Goal: Task Accomplishment & Management: Complete application form

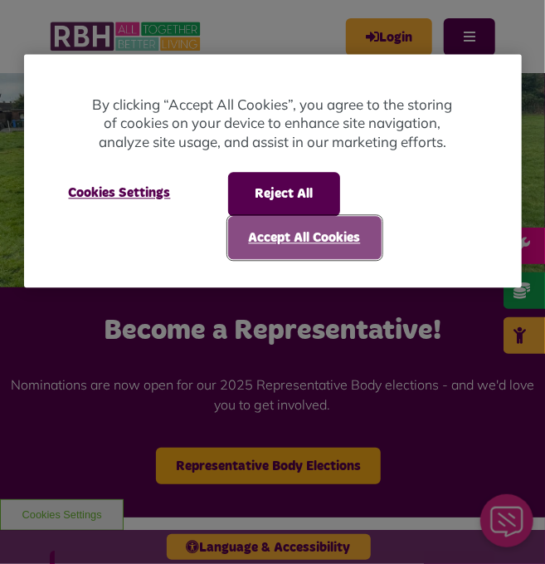
click at [283, 227] on button "Accept All Cookies" at bounding box center [305, 237] width 154 height 43
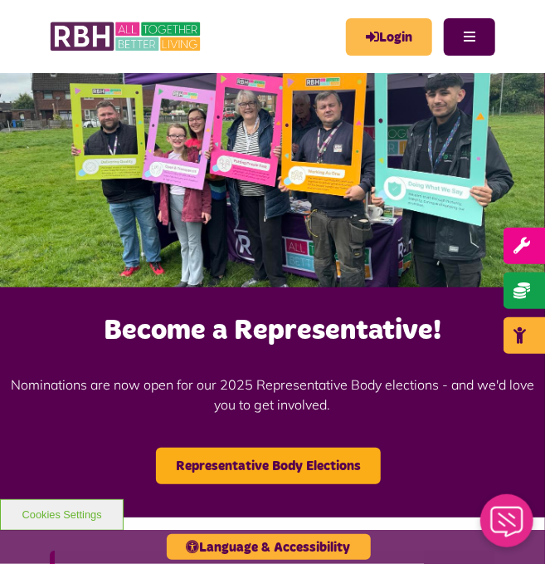
click at [376, 32] on link "Login" at bounding box center [389, 36] width 86 height 37
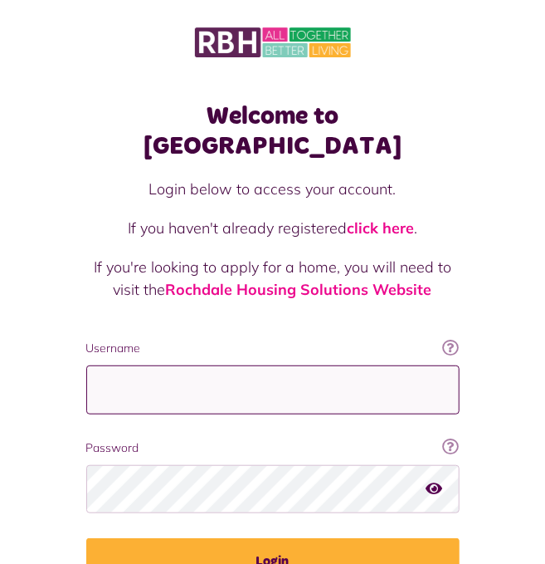
click at [247, 368] on input "Username" at bounding box center [273, 389] width 374 height 49
type input "**********"
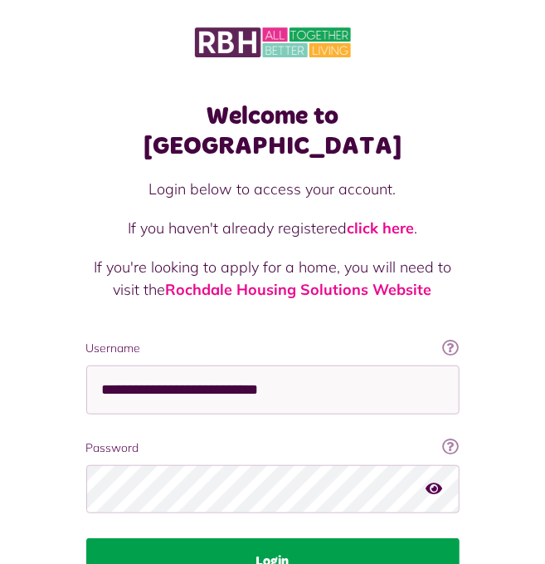
click at [209, 538] on button "Login" at bounding box center [273, 561] width 374 height 46
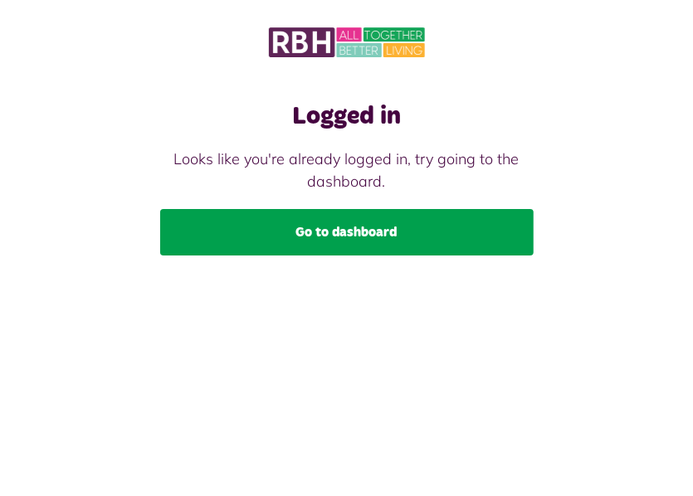
click at [322, 234] on link "Go to dashboard" at bounding box center [347, 232] width 374 height 46
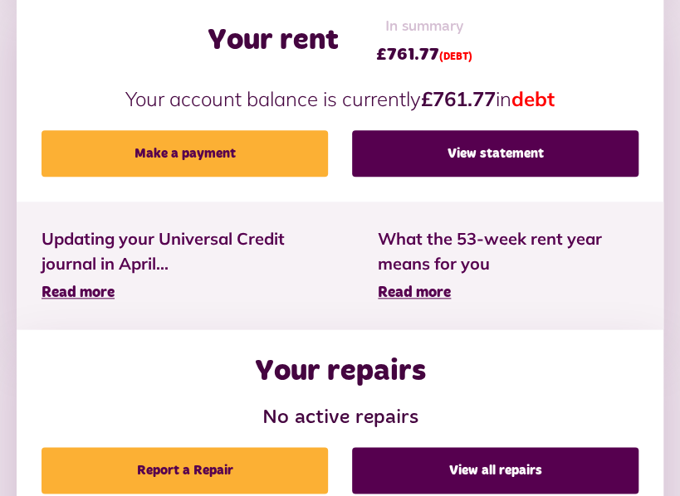
scroll to position [465, 0]
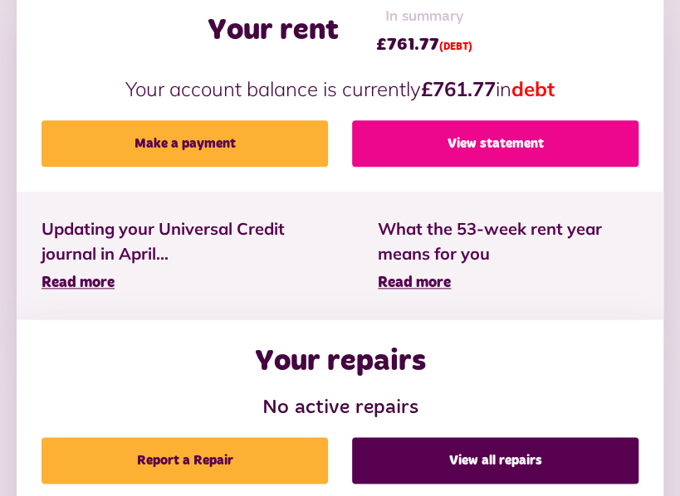
click at [528, 132] on link "View statement" at bounding box center [495, 143] width 286 height 46
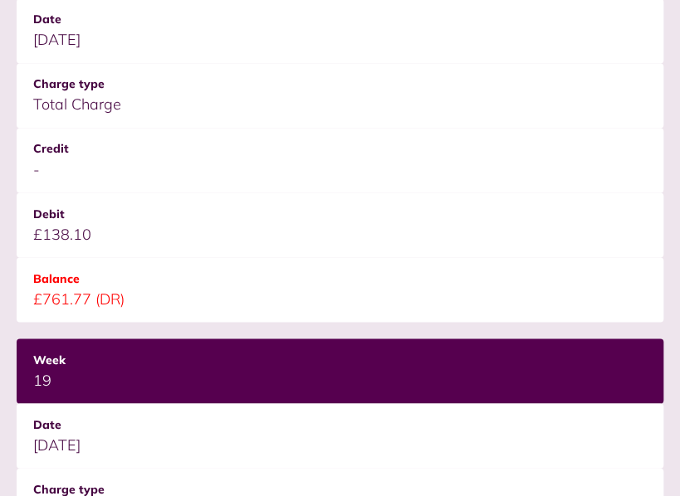
scroll to position [896, 0]
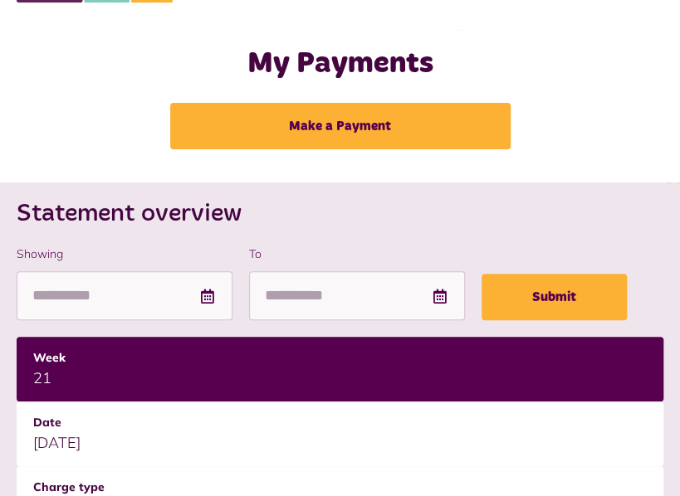
scroll to position [0, 0]
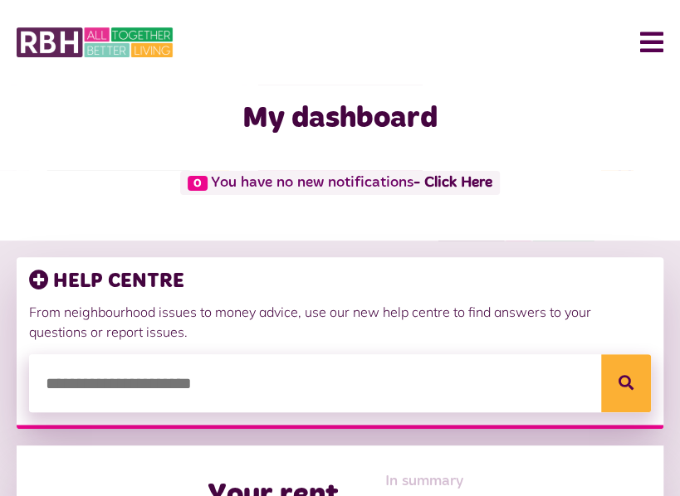
click at [536, 386] on input "search" at bounding box center [340, 383] width 622 height 58
type input "*******"
click at [601, 354] on button "Search" at bounding box center [626, 383] width 50 height 58
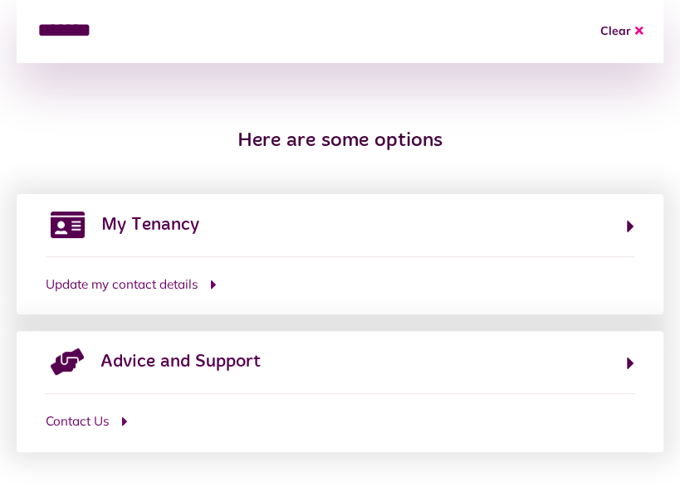
scroll to position [362, 0]
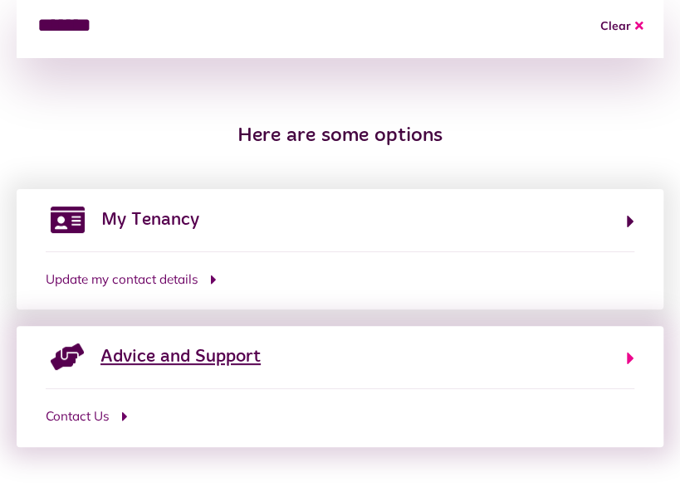
click at [201, 352] on span "Advice and Support" at bounding box center [180, 357] width 160 height 27
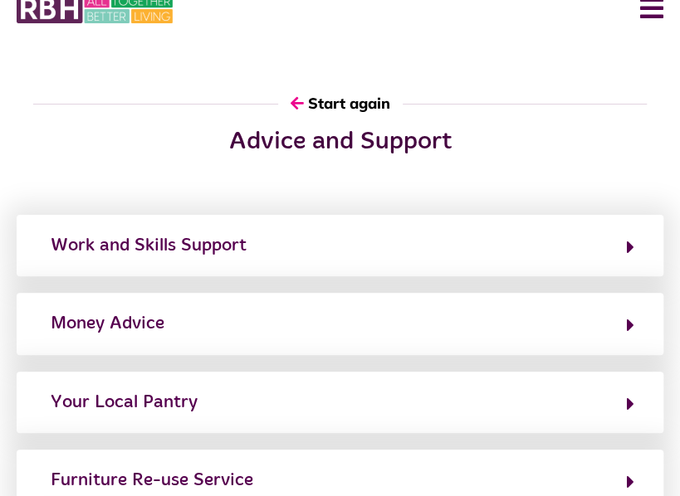
scroll to position [0, 0]
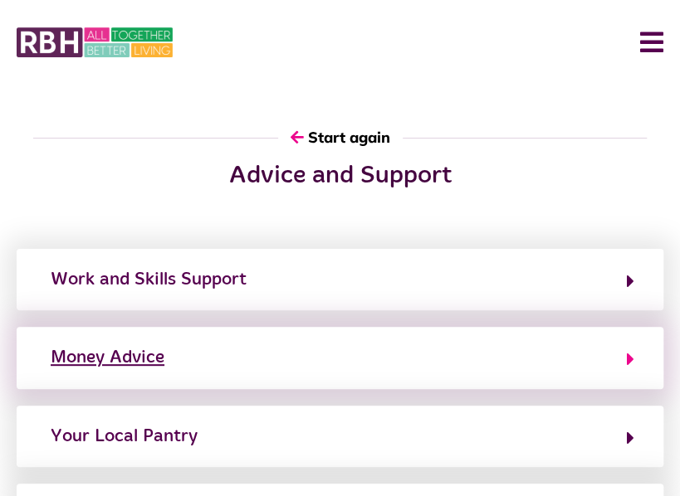
click at [131, 360] on div "Money Advice" at bounding box center [108, 357] width 114 height 27
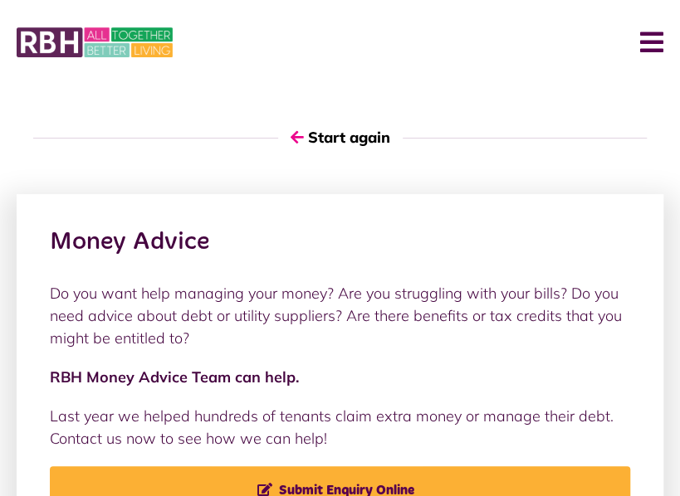
click at [658, 34] on button "Menu" at bounding box center [645, 42] width 36 height 51
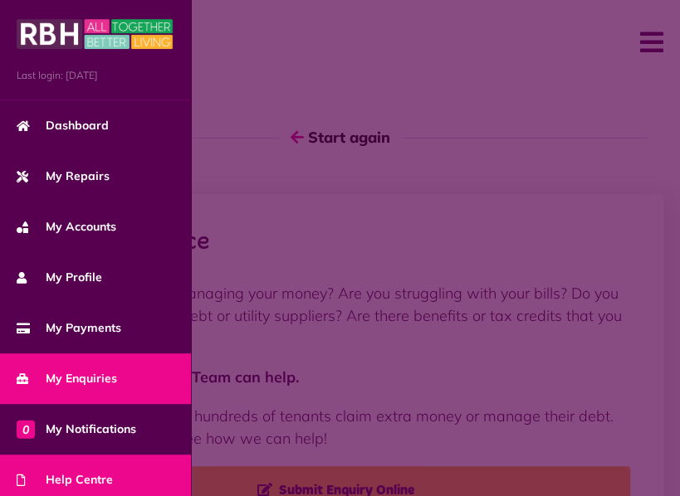
click at [81, 373] on span "My Enquiries" at bounding box center [67, 378] width 100 height 17
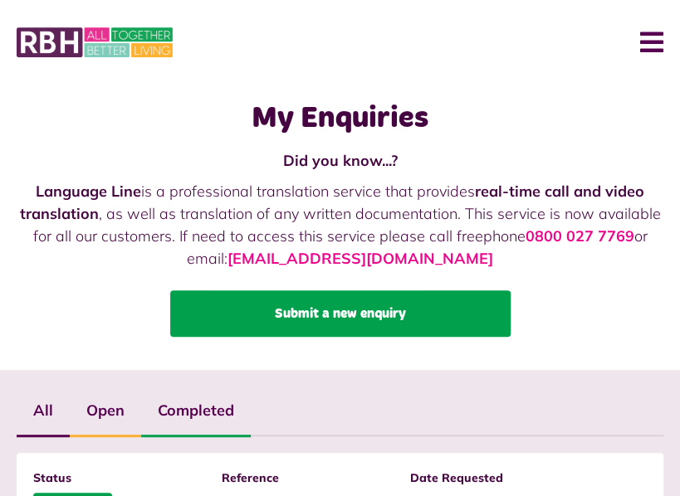
click at [295, 318] on link "Submit a new enquiry" at bounding box center [340, 314] width 340 height 46
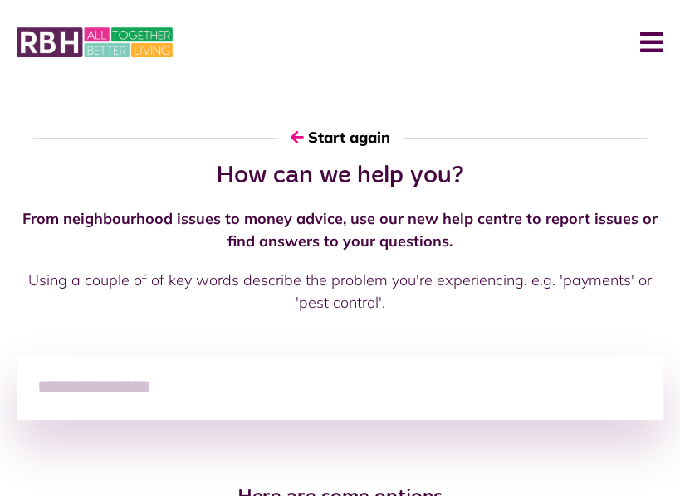
click at [161, 398] on input "search" at bounding box center [340, 387] width 647 height 65
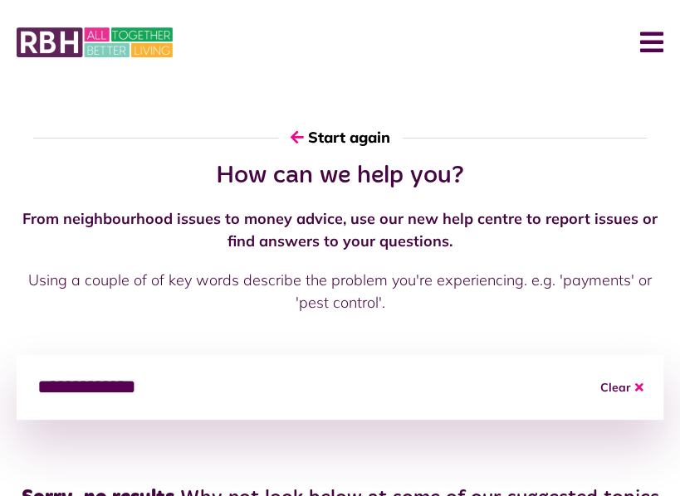
type input "**********"
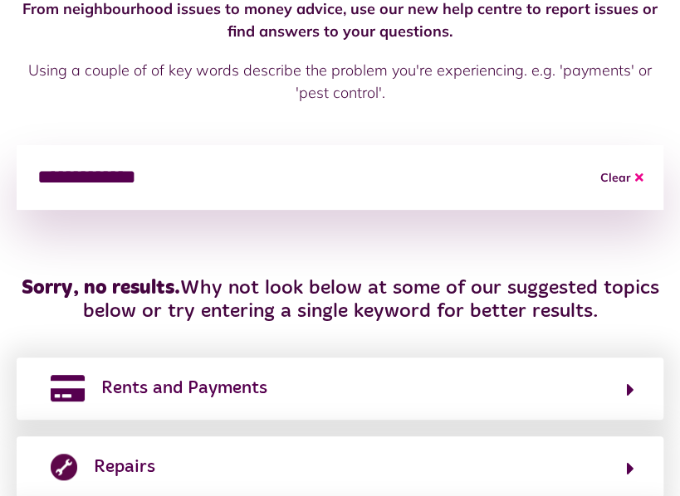
scroll to position [243, 0]
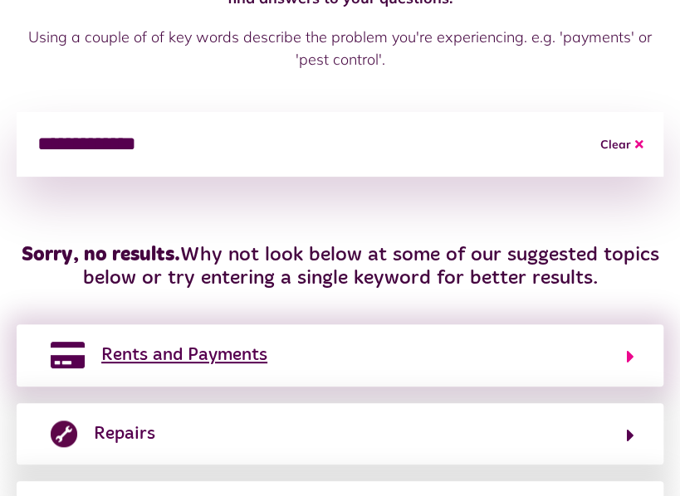
click at [627, 355] on icon "button" at bounding box center [630, 357] width 7 height 20
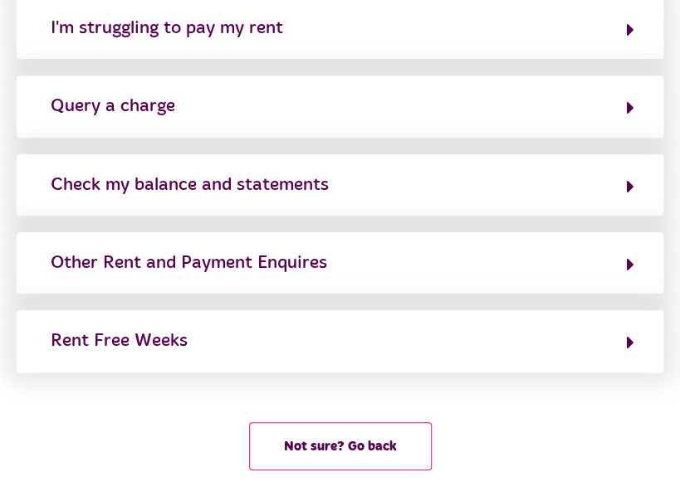
scroll to position [420, 0]
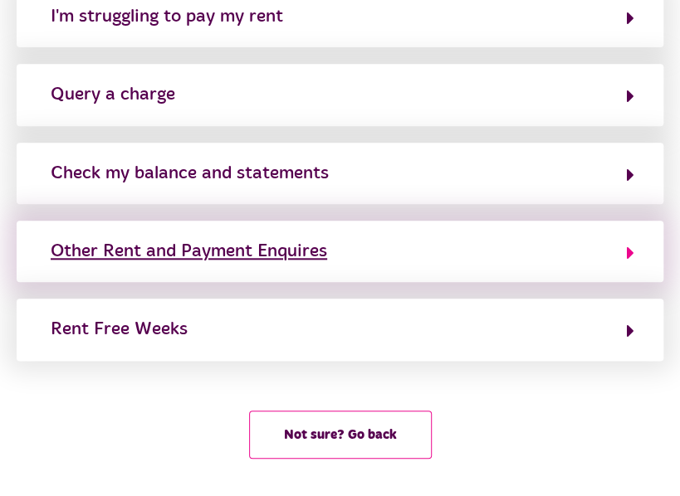
click at [629, 255] on icon "button" at bounding box center [630, 253] width 7 height 20
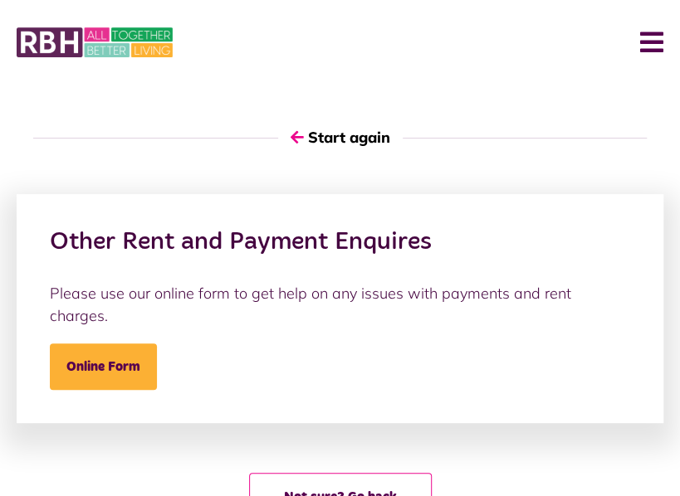
scroll to position [0, 0]
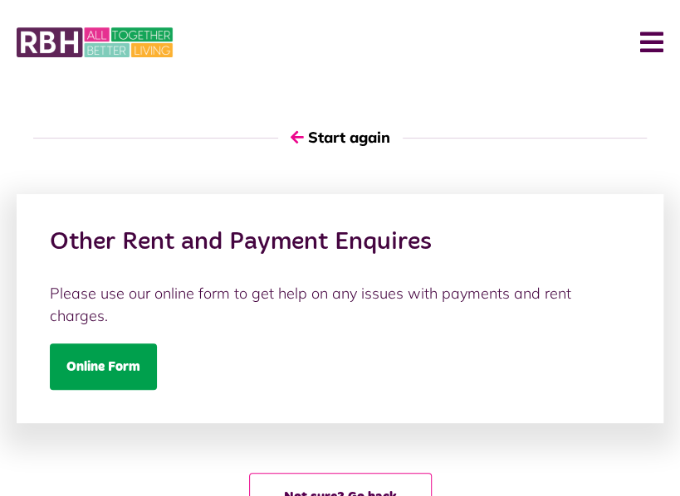
click at [136, 350] on link "Online Form" at bounding box center [103, 367] width 107 height 46
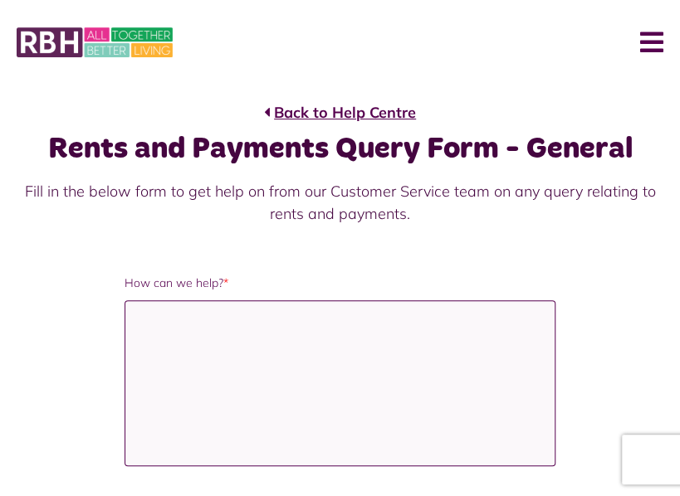
click at [141, 331] on textarea "How can we help? *" at bounding box center [340, 383] width 431 height 166
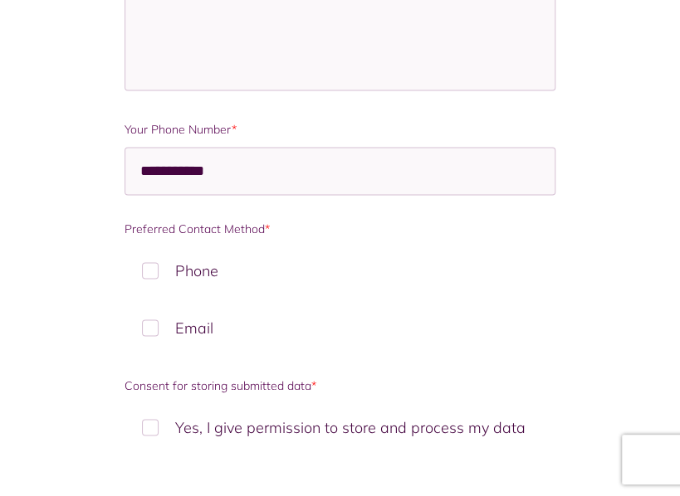
scroll to position [808, 0]
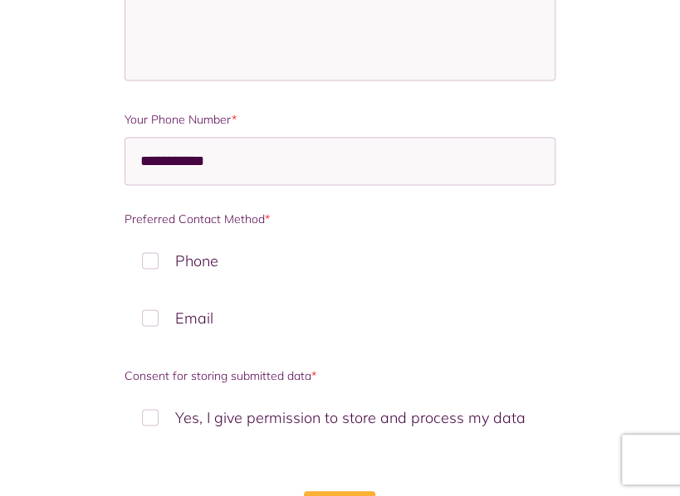
type textarea "**********"
click at [149, 318] on label "Email" at bounding box center [340, 317] width 431 height 49
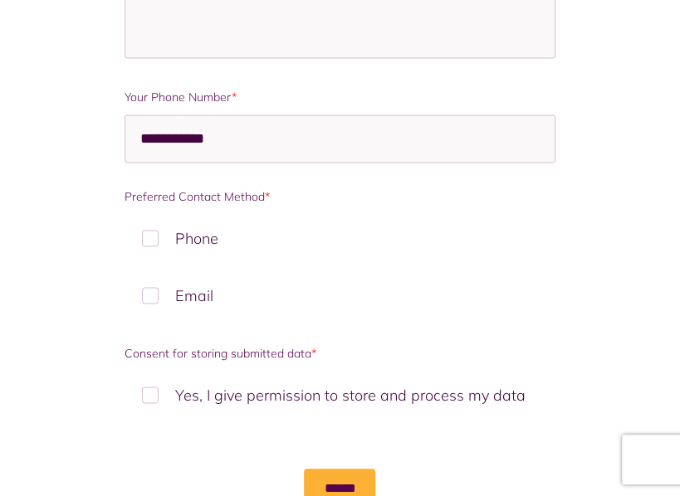
scroll to position [855, 0]
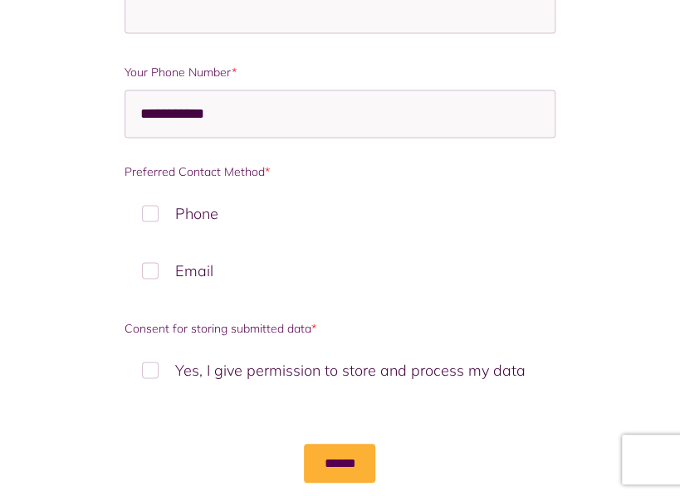
click at [153, 364] on label "Yes, I give permission to store and process my data" at bounding box center [340, 369] width 431 height 49
click at [343, 458] on input "******" at bounding box center [339, 463] width 71 height 38
